Goal: Find specific page/section: Find specific page/section

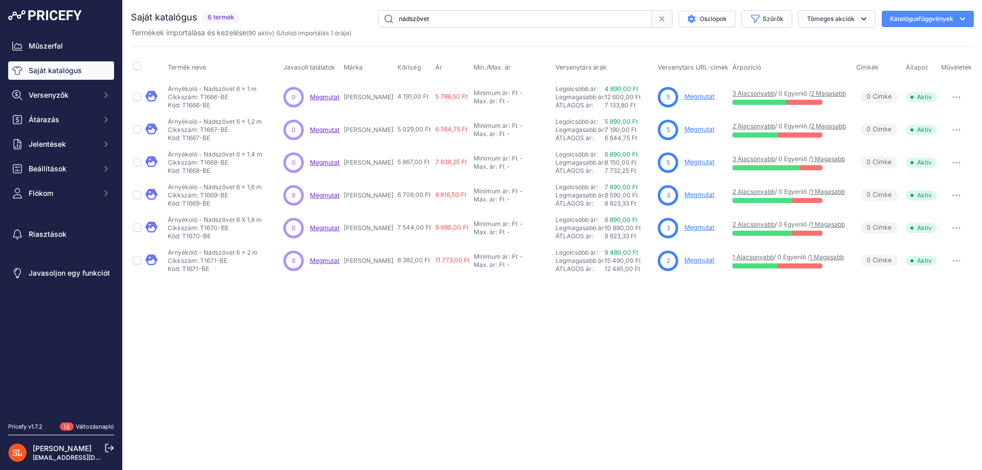
click at [447, 14] on input "nádszövet" at bounding box center [515, 18] width 274 height 17
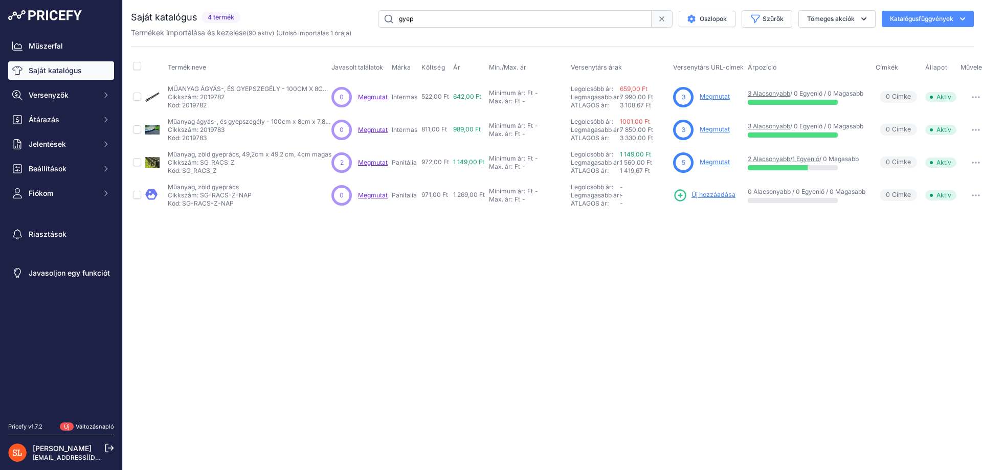
drag, startPoint x: 173, startPoint y: 323, endPoint x: 187, endPoint y: 284, distance: 41.3
click at [173, 323] on div "Közeli Nincs internetkapcsolatod." at bounding box center [552, 235] width 859 height 470
drag, startPoint x: 453, startPoint y: 162, endPoint x: 481, endPoint y: 164, distance: 27.7
click at [484, 162] on td "1 149,00 Ft" at bounding box center [469, 162] width 36 height 33
click at [476, 164] on font "1 149,00 Ft" at bounding box center [468, 162] width 31 height 8
